Goal: Transaction & Acquisition: Book appointment/travel/reservation

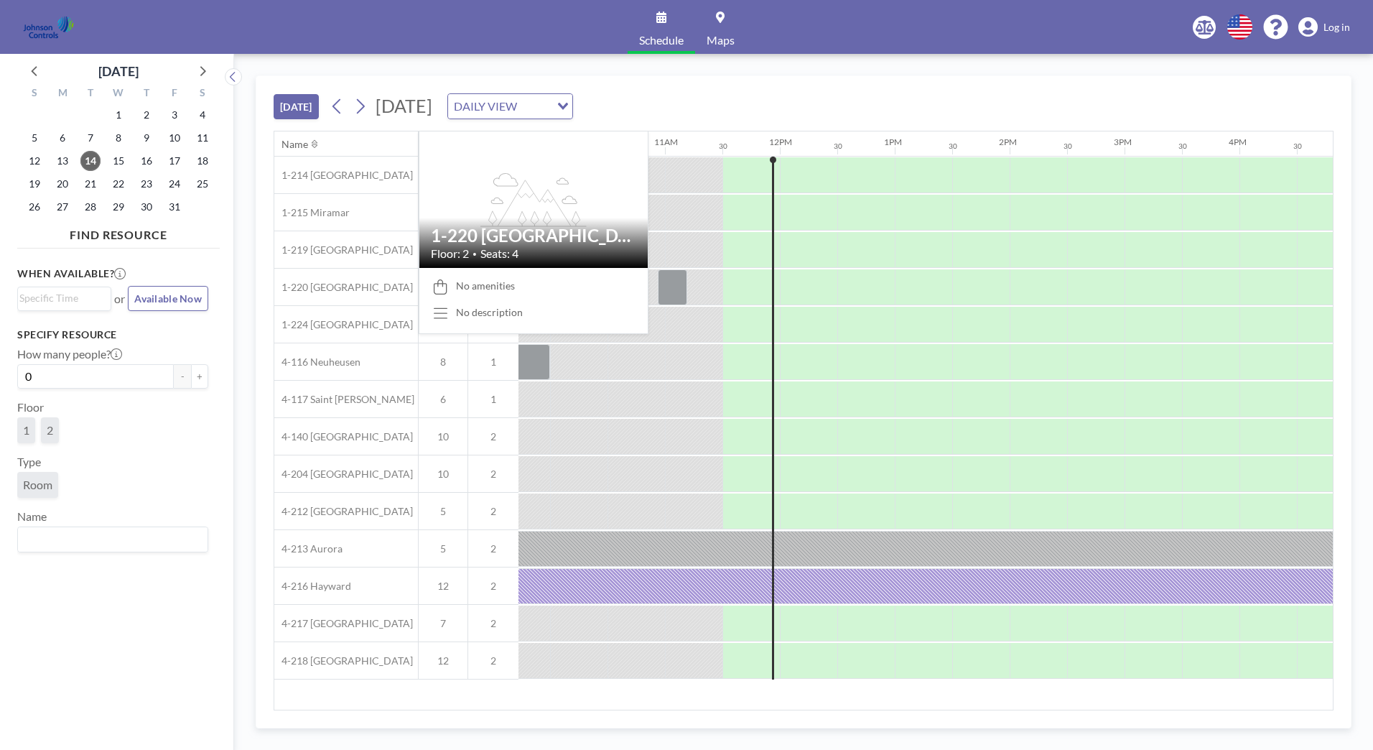
scroll to position [0, 1264]
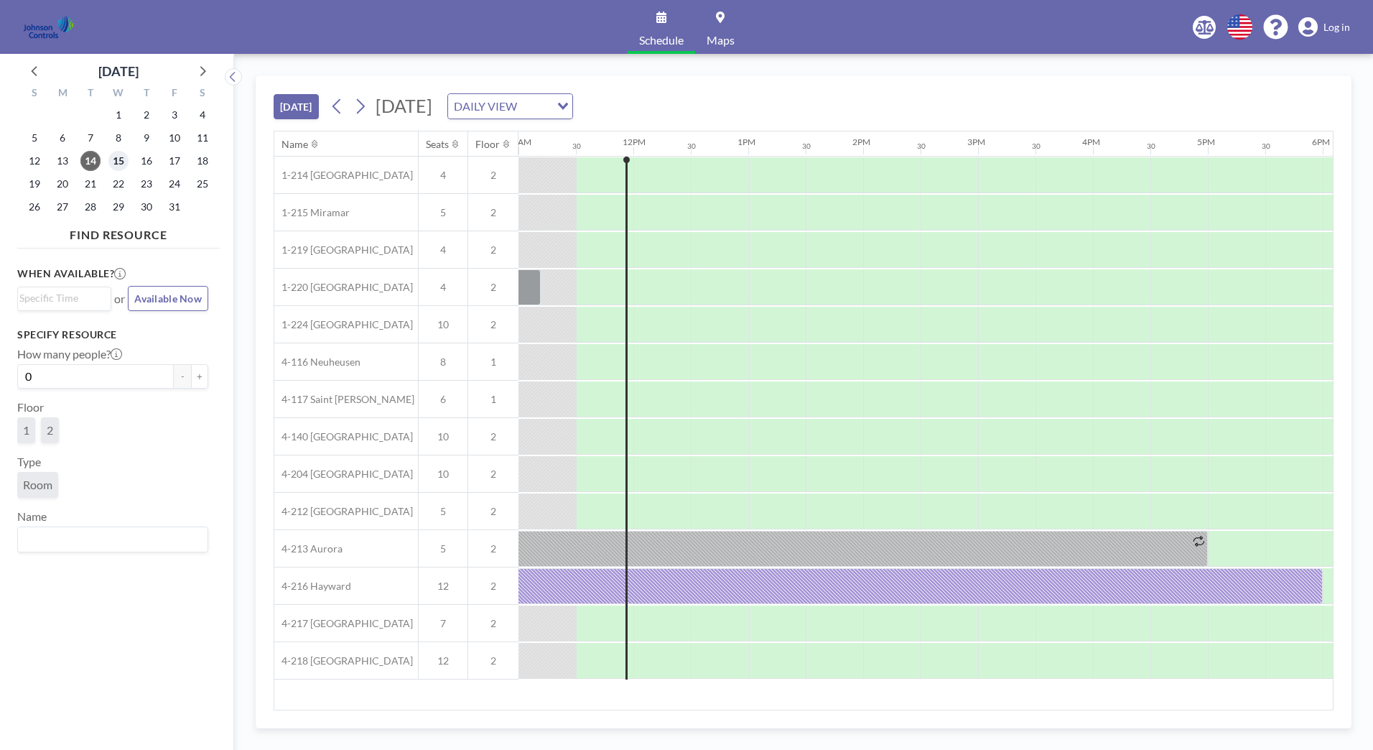
click at [119, 160] on span "15" at bounding box center [118, 161] width 20 height 20
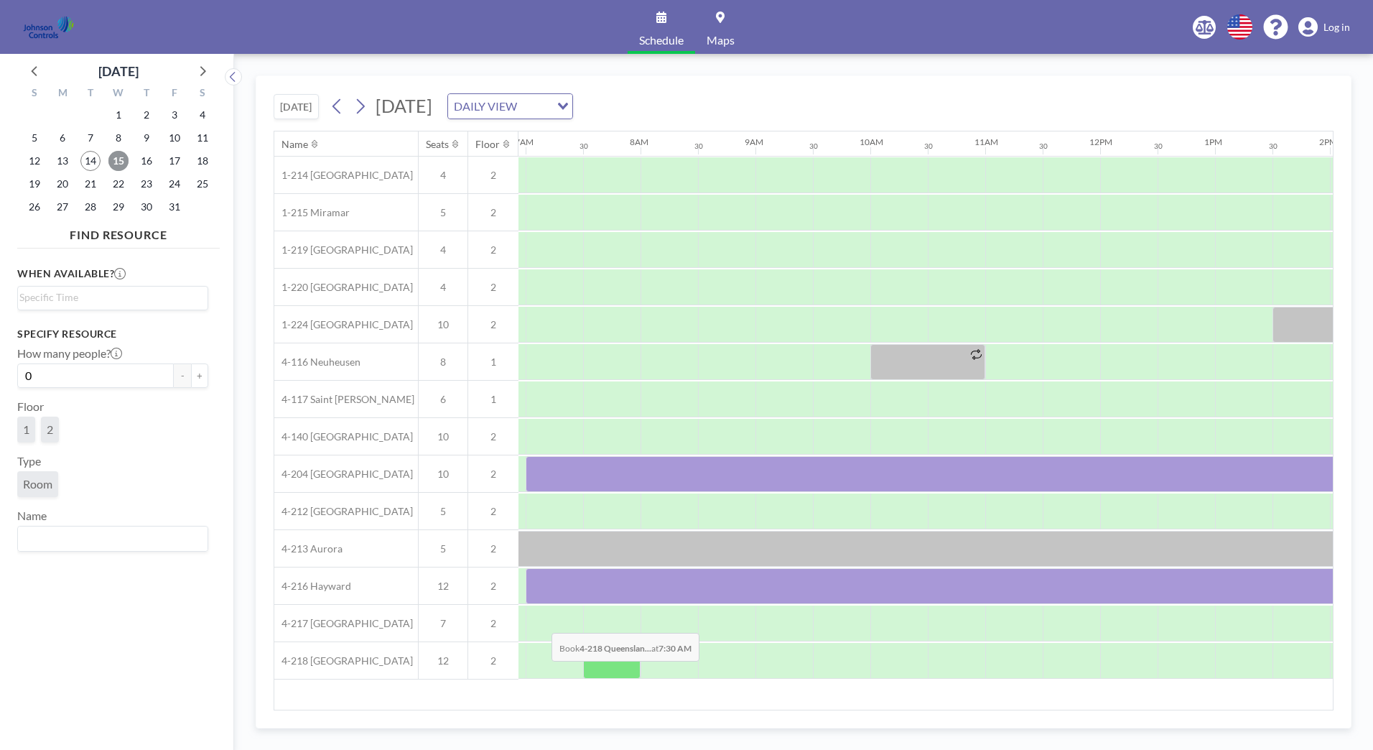
scroll to position [0, 862]
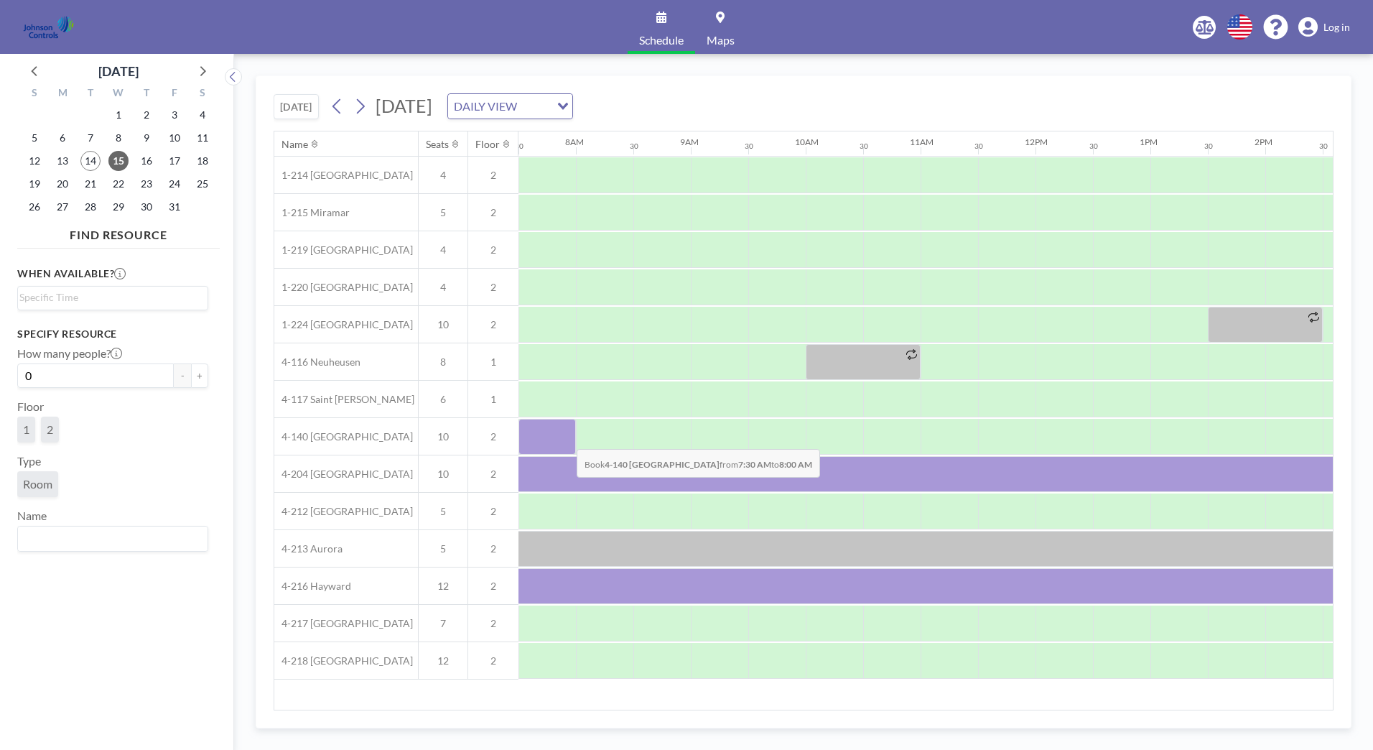
click at [565, 438] on div at bounding box center [546, 437] width 57 height 36
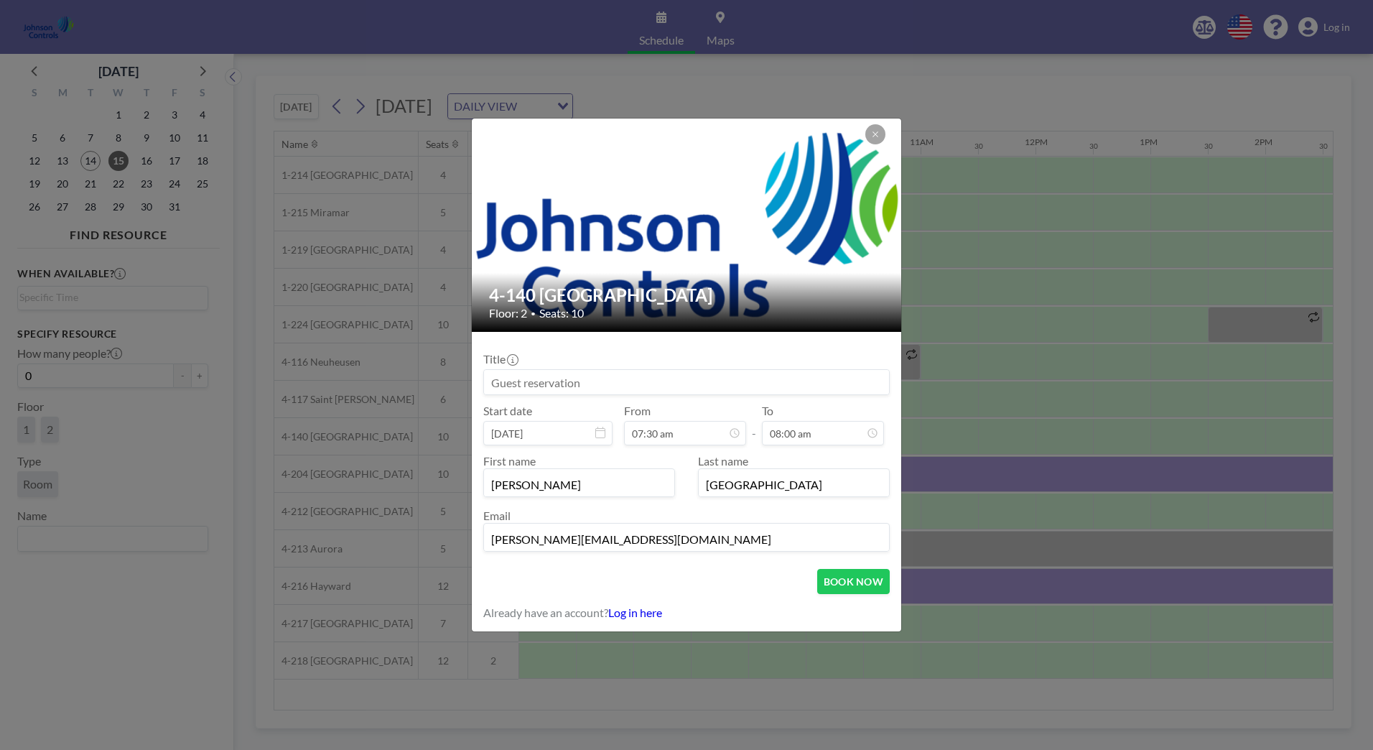
click at [503, 382] on input at bounding box center [686, 382] width 405 height 24
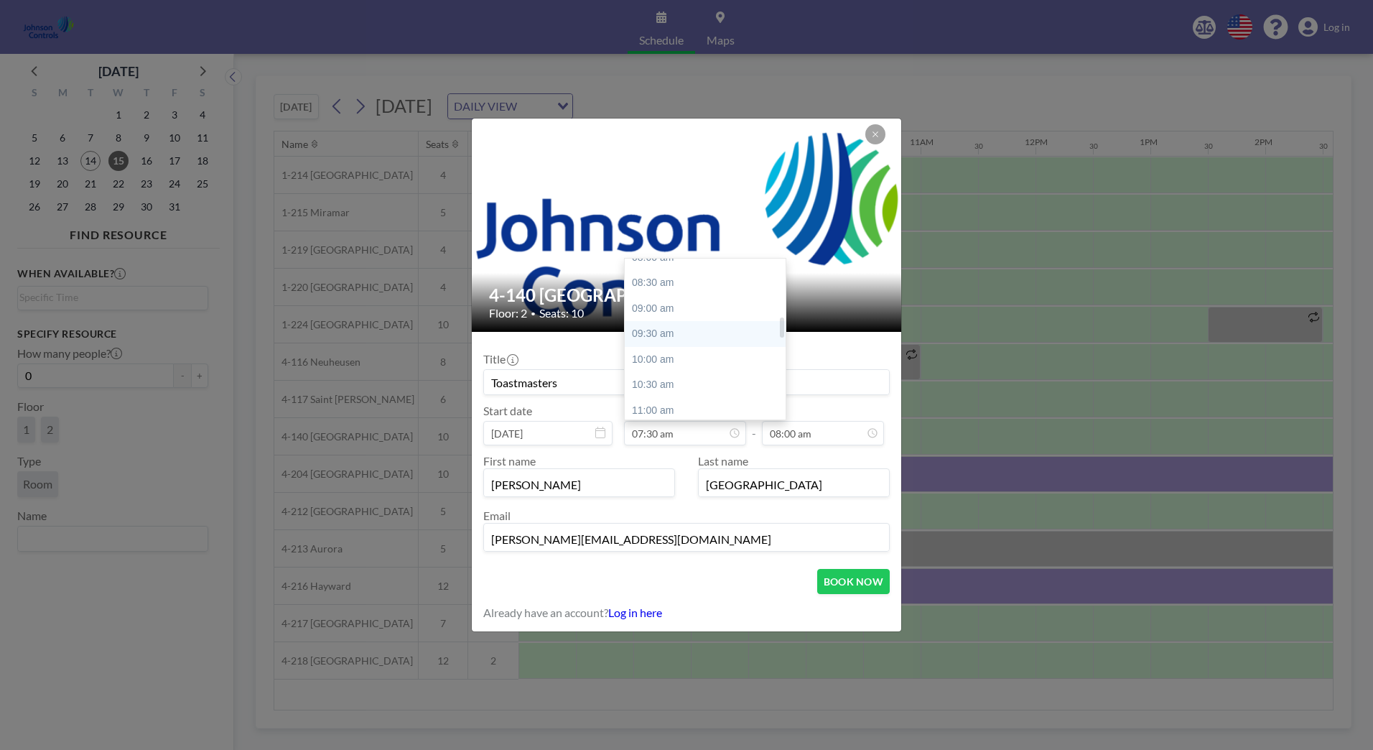
scroll to position [455, 0]
type input "Toastmasters"
click at [676, 403] on div "11:30 am" at bounding box center [709, 404] width 168 height 26
type input "11:30 am"
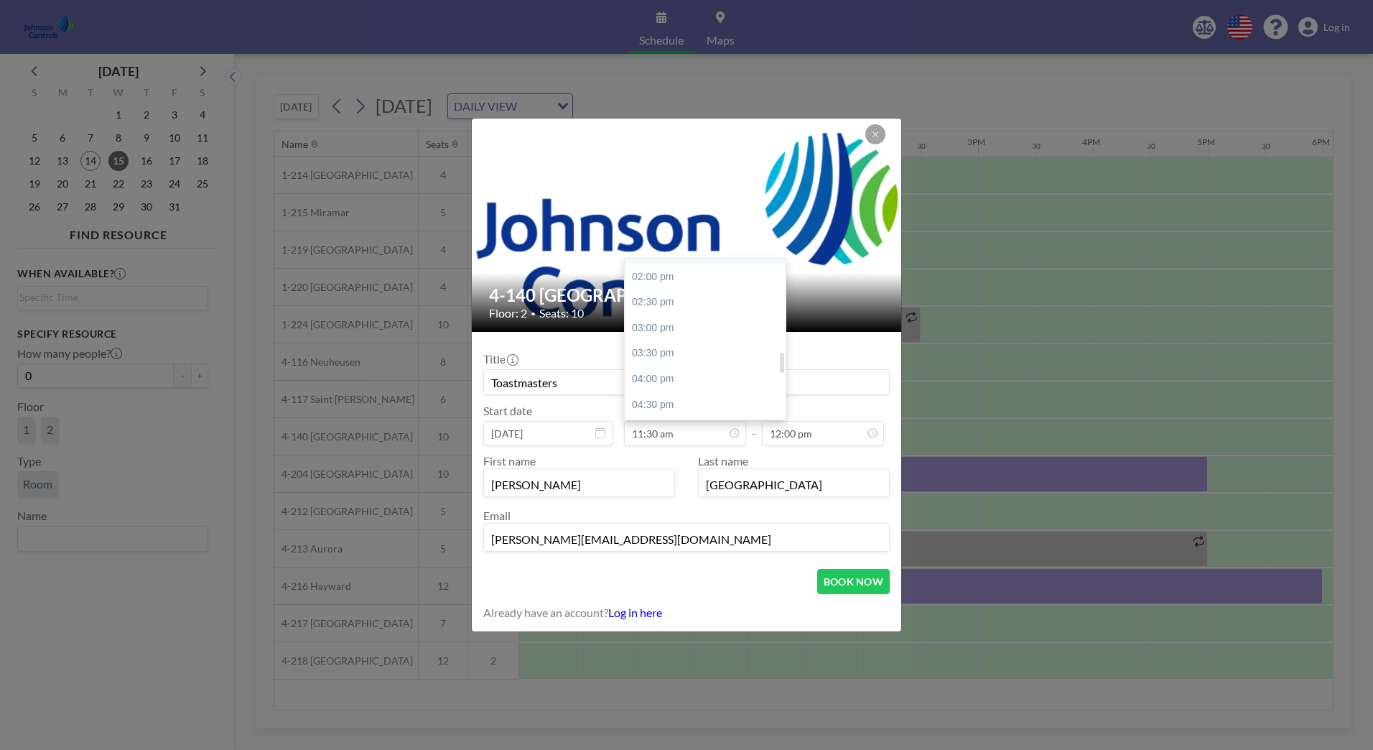
scroll to position [732, 0]
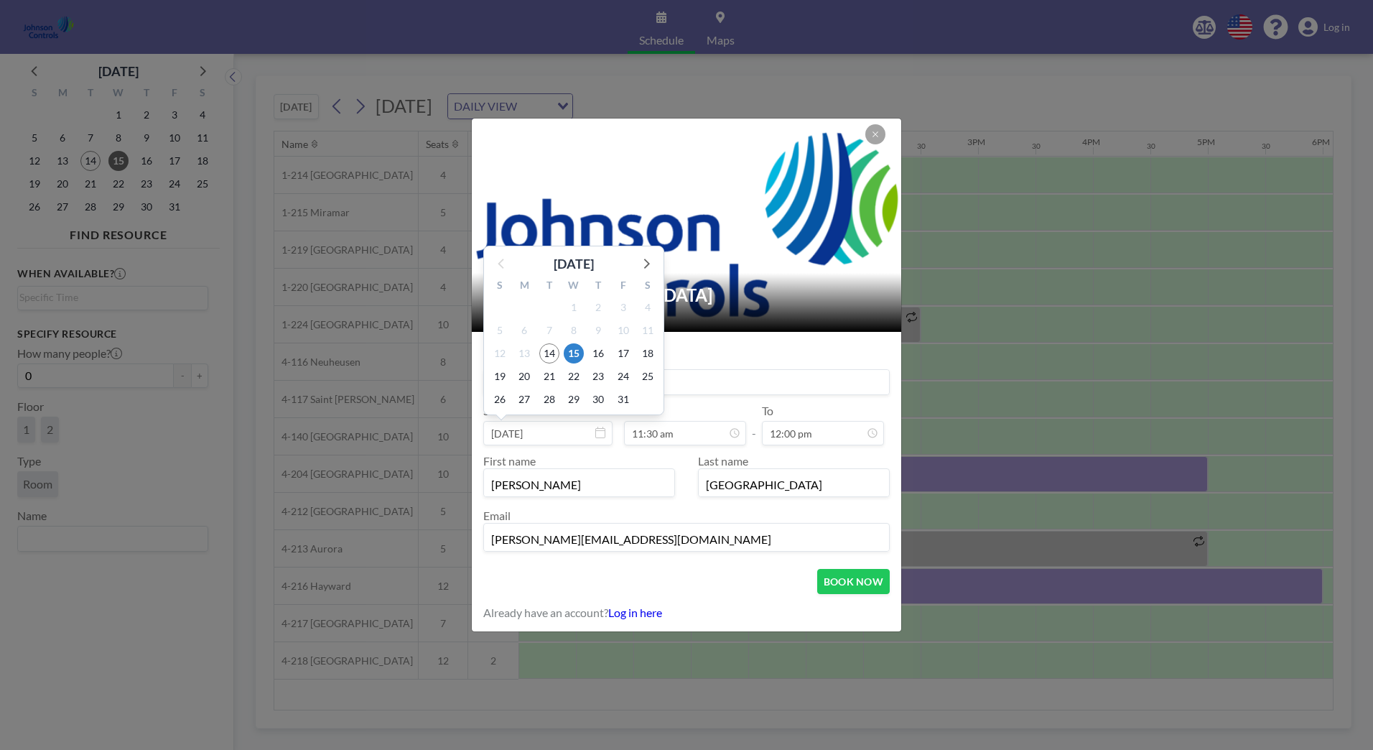
click at [566, 432] on input "[DATE]" at bounding box center [547, 433] width 129 height 24
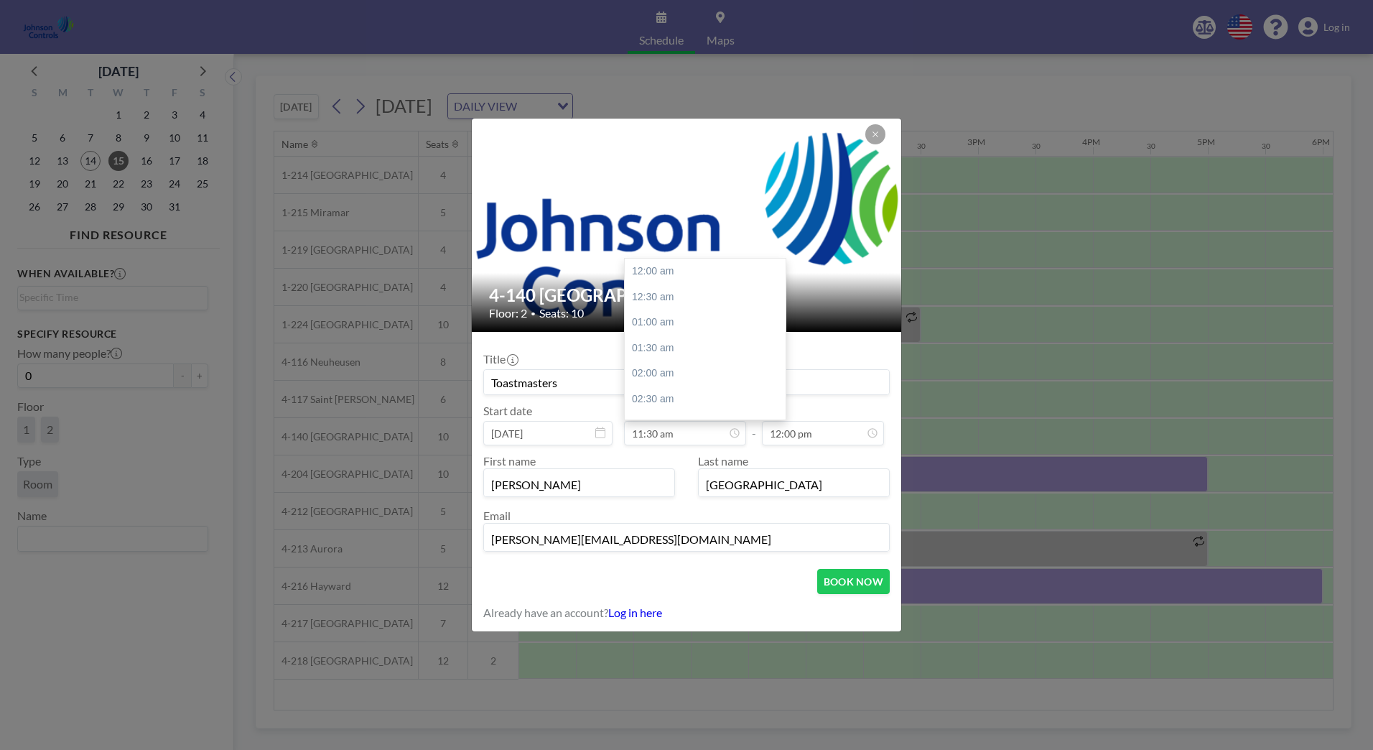
scroll to position [588, 0]
click at [661, 268] on div "11:30 am" at bounding box center [709, 271] width 168 height 26
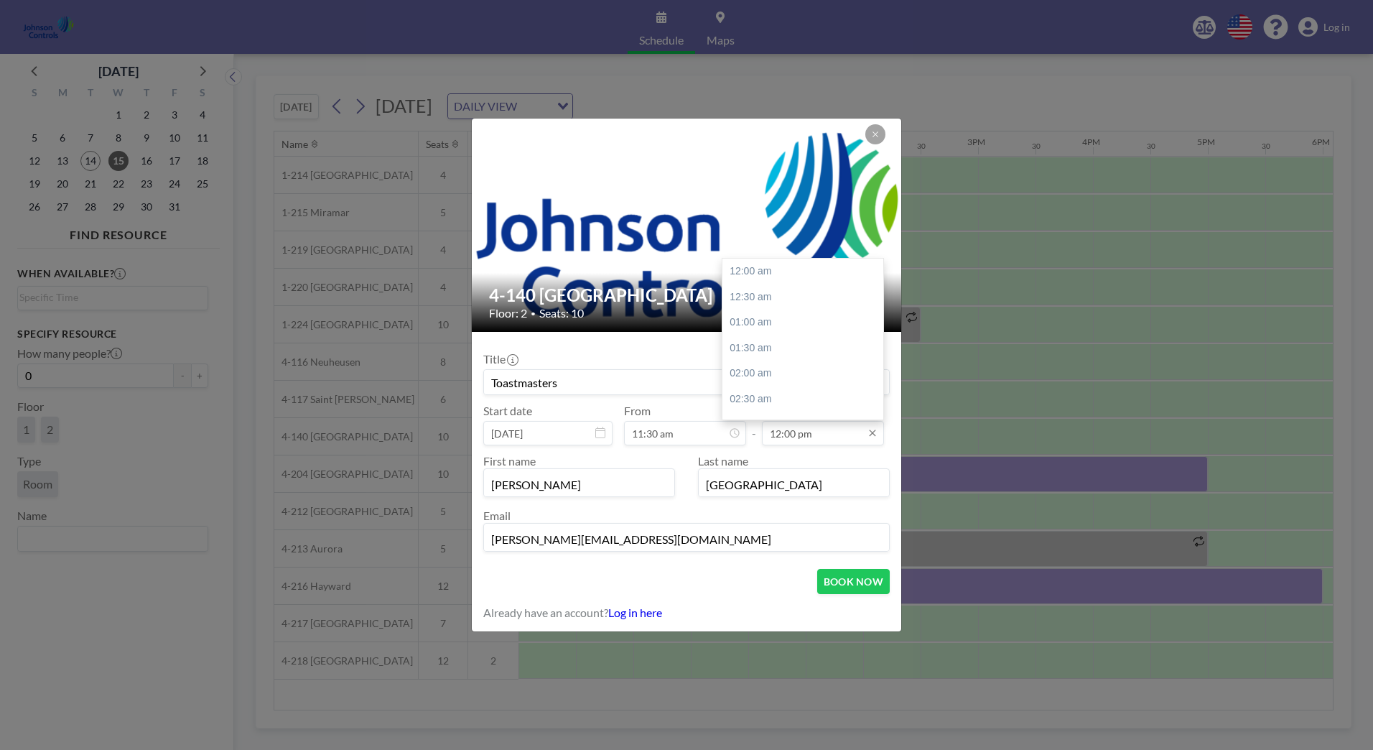
scroll to position [613, 0]
click at [745, 353] on div "01:30 pm" at bounding box center [806, 348] width 168 height 26
type input "01:30 pm"
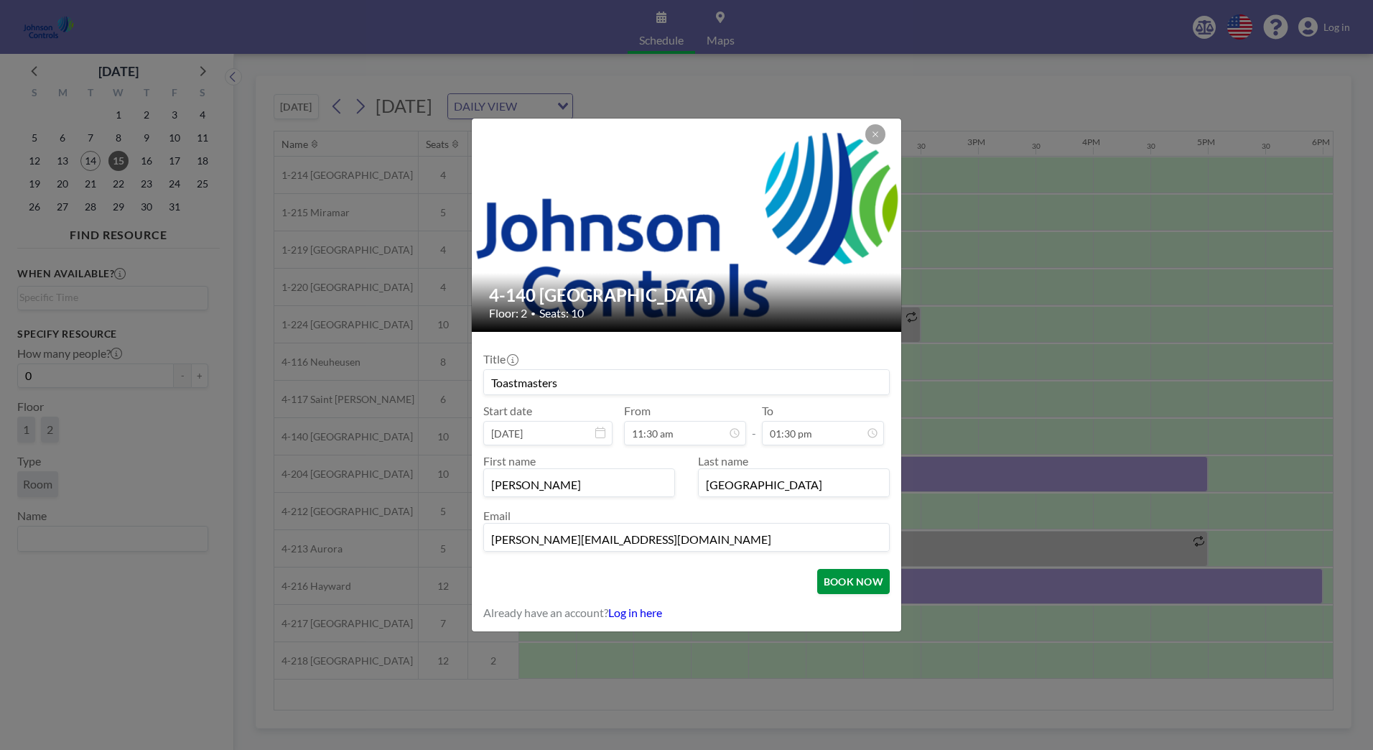
click at [840, 584] on button "BOOK NOW" at bounding box center [853, 581] width 73 height 25
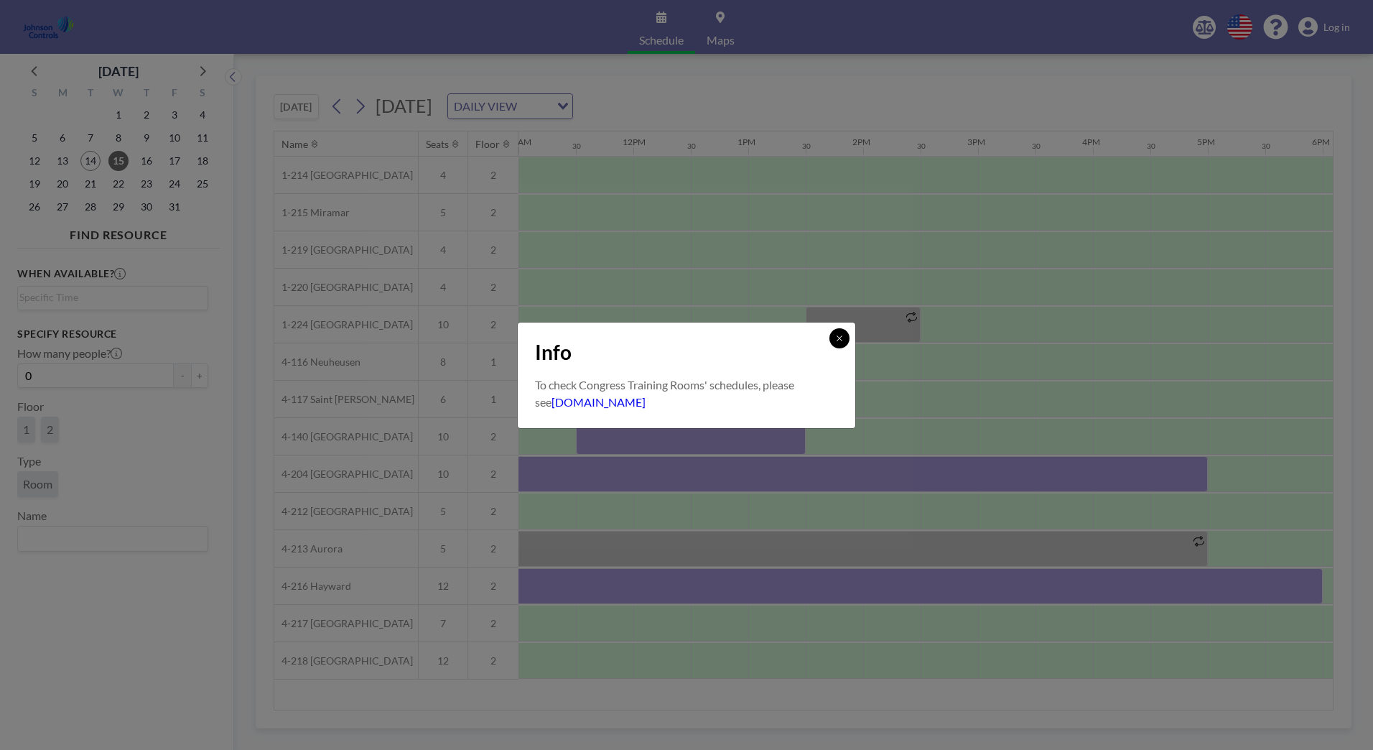
click at [840, 336] on icon at bounding box center [839, 338] width 9 height 9
